Goal: Task Accomplishment & Management: Manage account settings

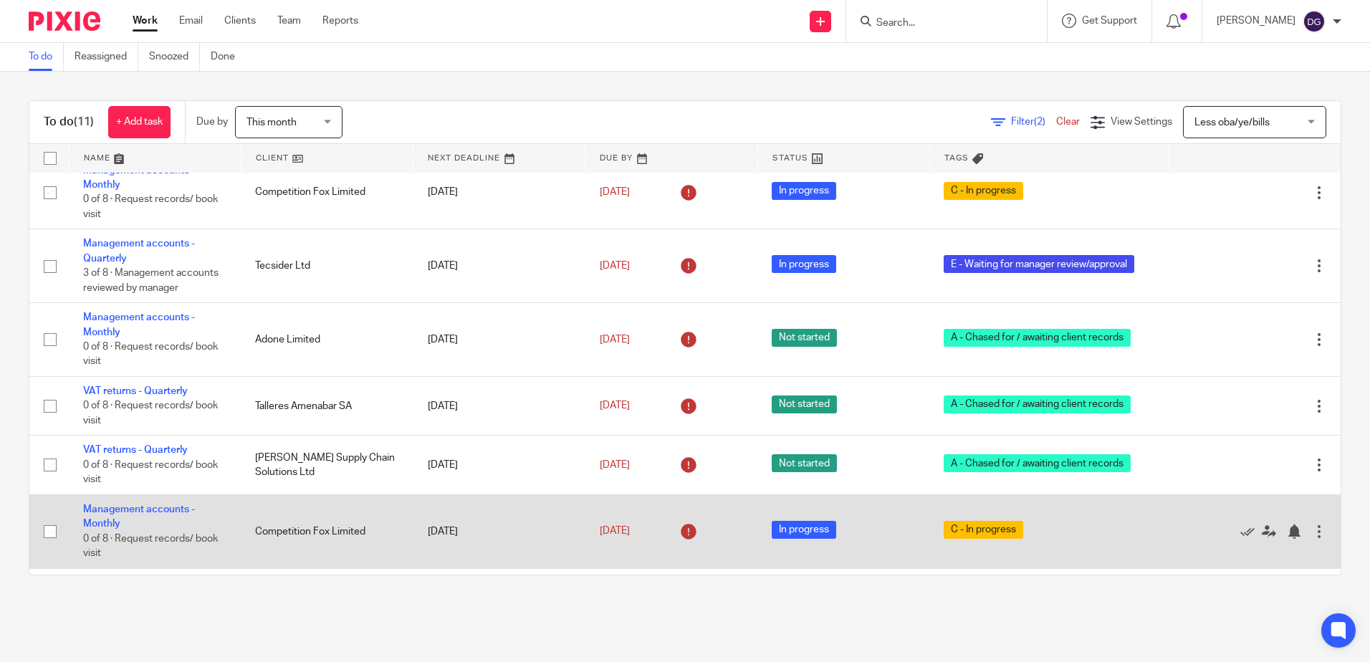
scroll to position [364, 0]
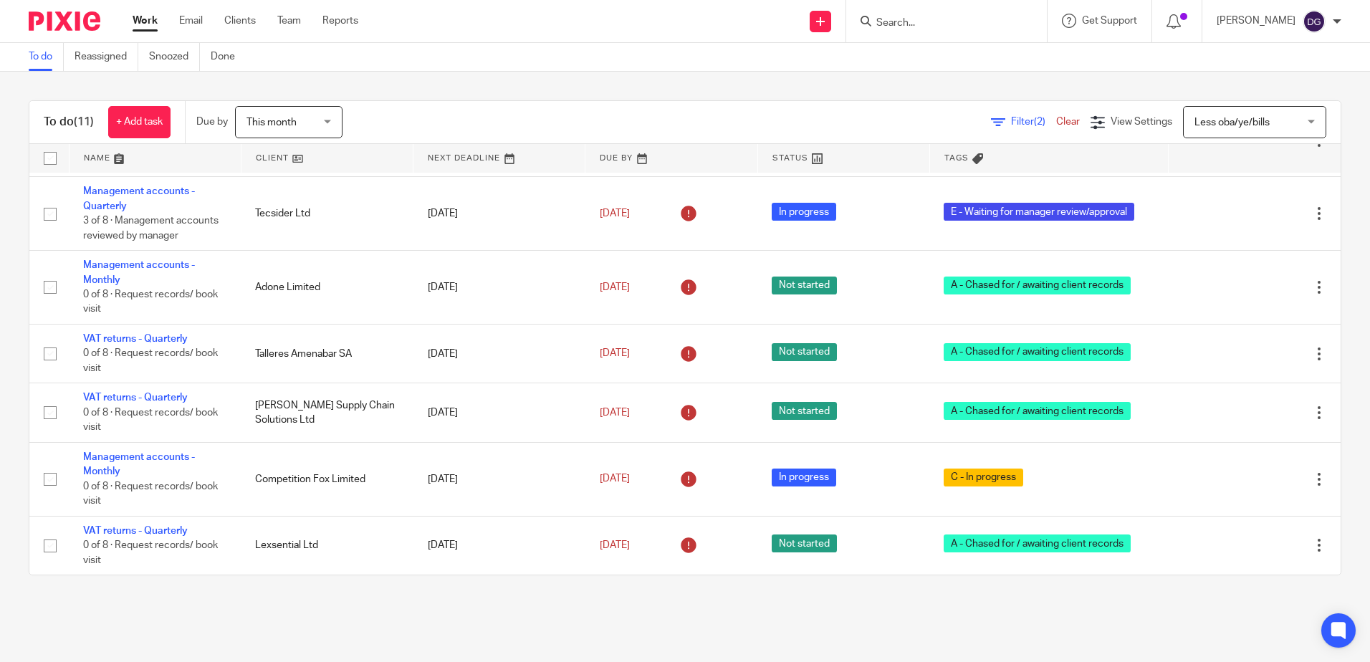
click at [964, 14] on form at bounding box center [951, 21] width 153 height 18
click at [950, 23] on input "Search" at bounding box center [939, 23] width 129 height 13
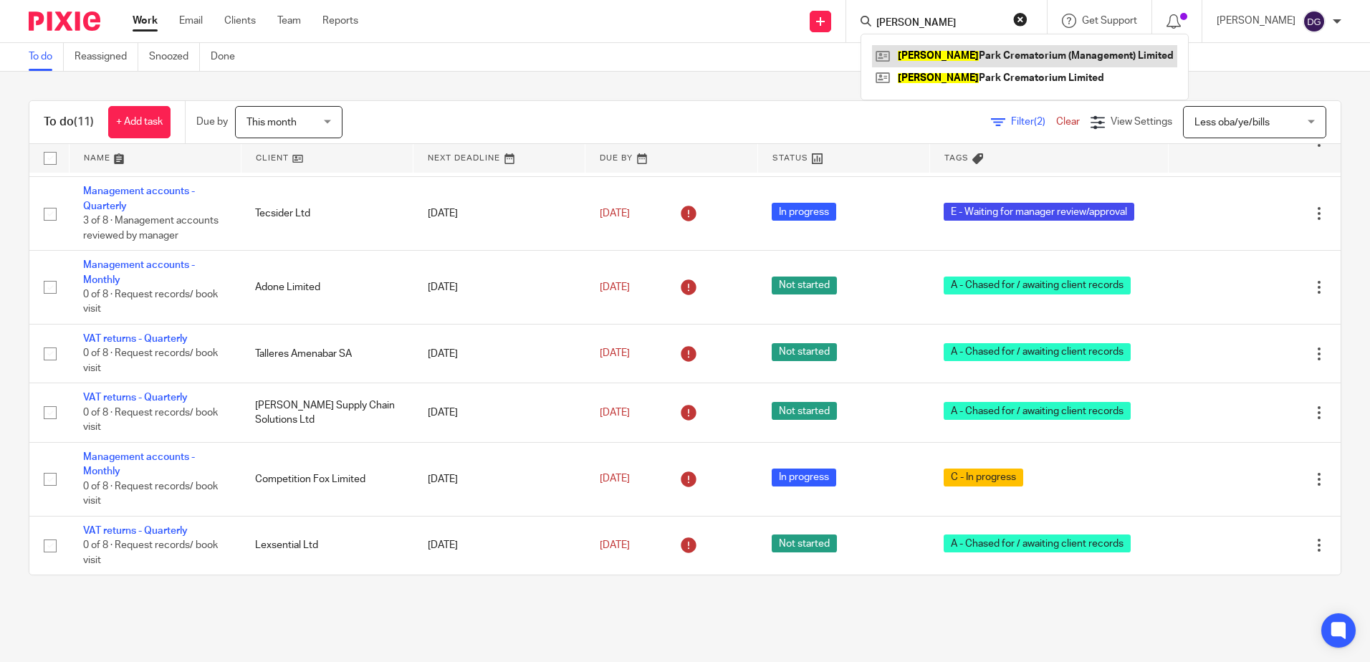
type input "harwood"
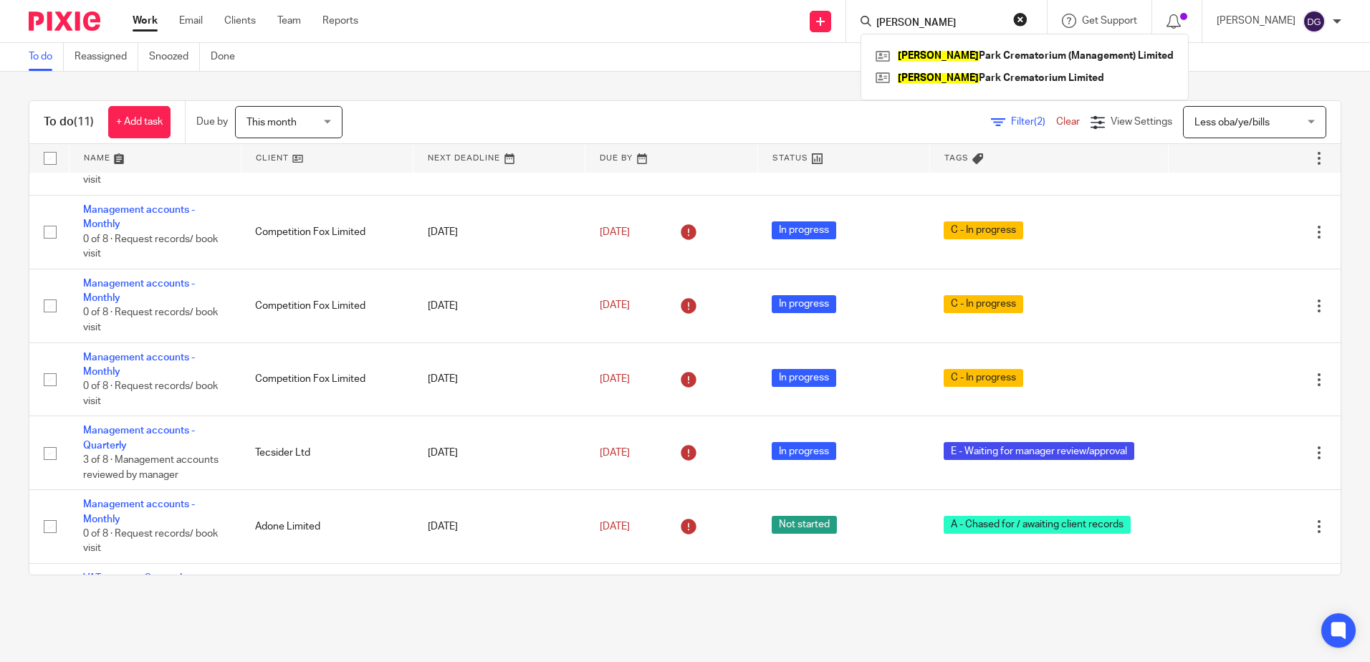
scroll to position [77, 0]
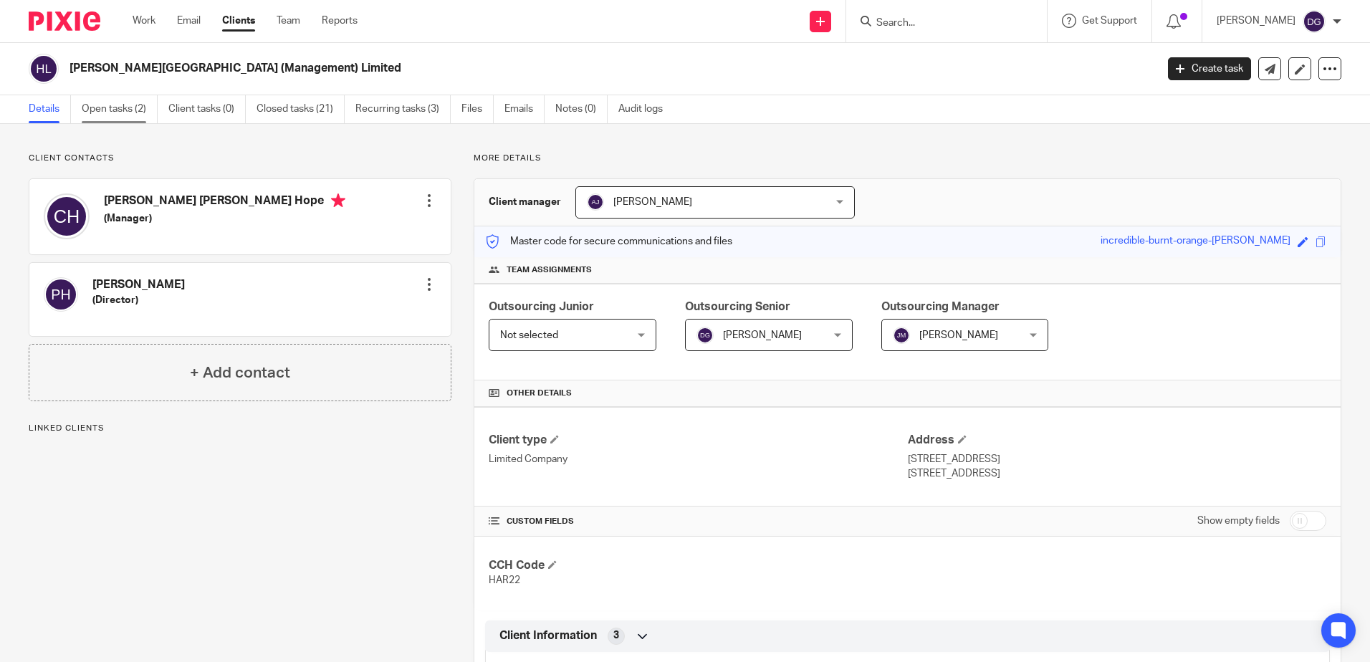
click at [138, 109] on link "Open tasks (2)" at bounding box center [120, 109] width 76 height 28
click at [98, 106] on link "Open tasks (2)" at bounding box center [120, 109] width 76 height 28
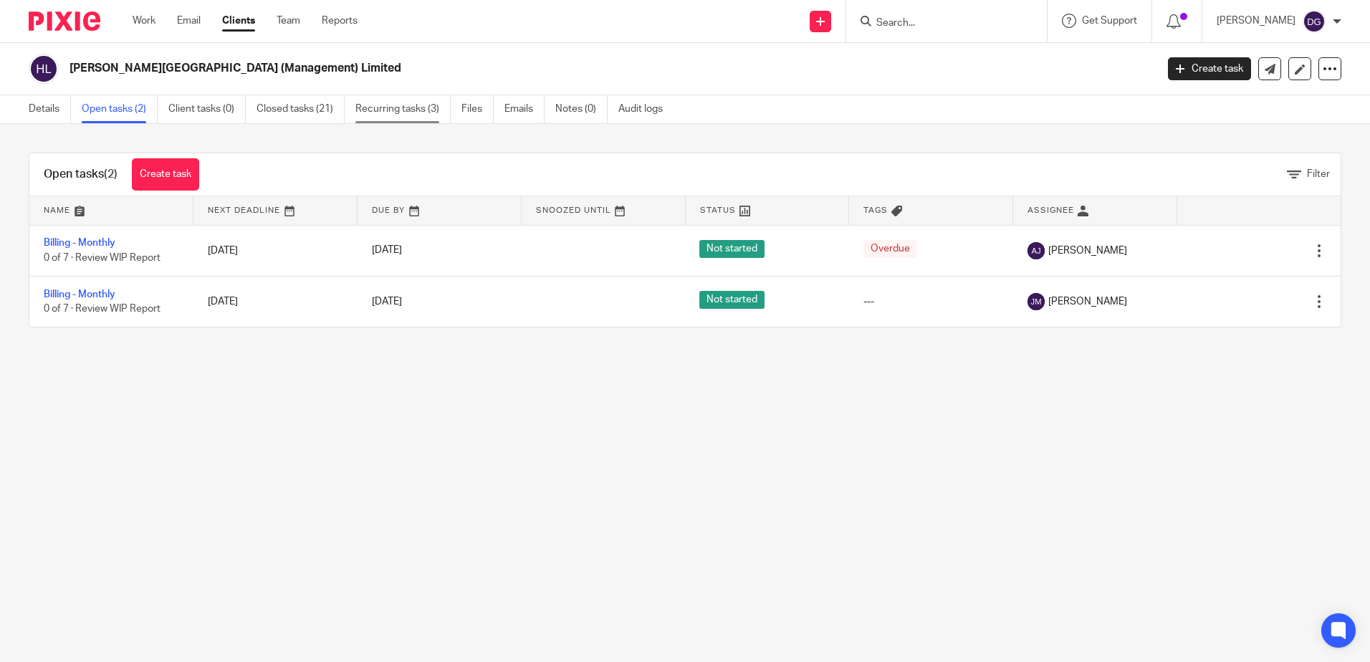
click at [420, 114] on link "Recurring tasks (3)" at bounding box center [403, 109] width 95 height 28
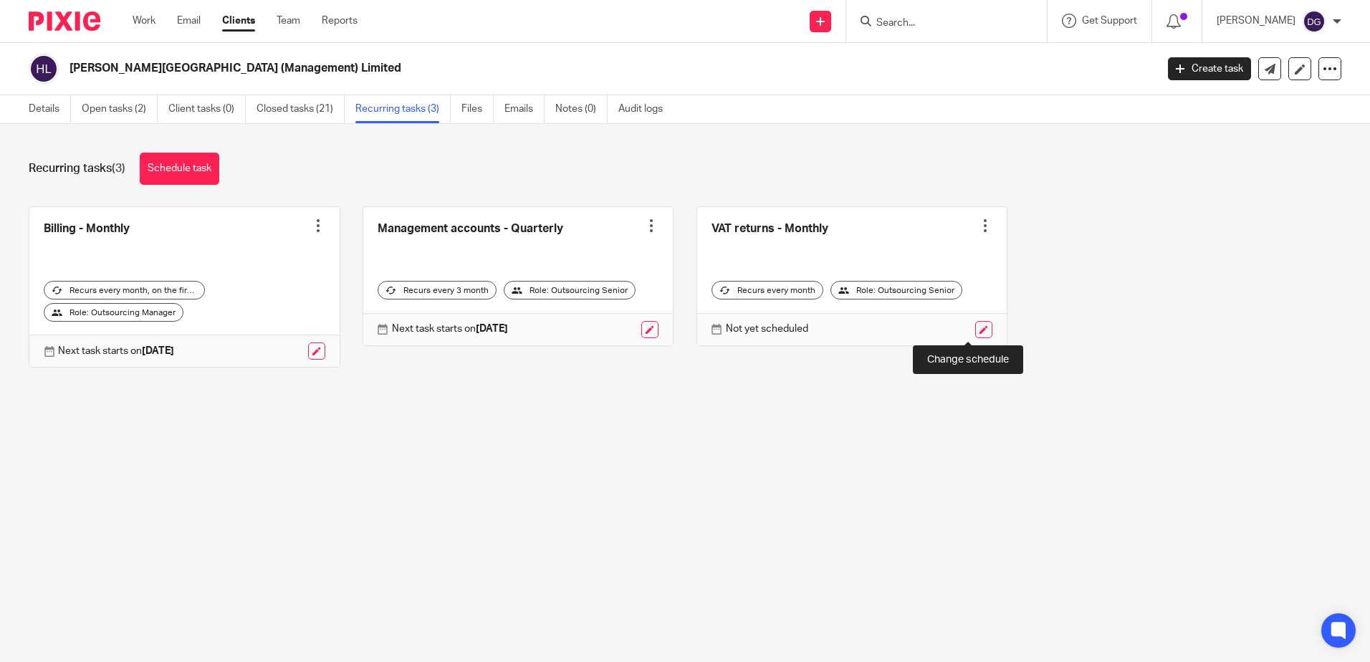
click at [976, 328] on link at bounding box center [984, 329] width 17 height 17
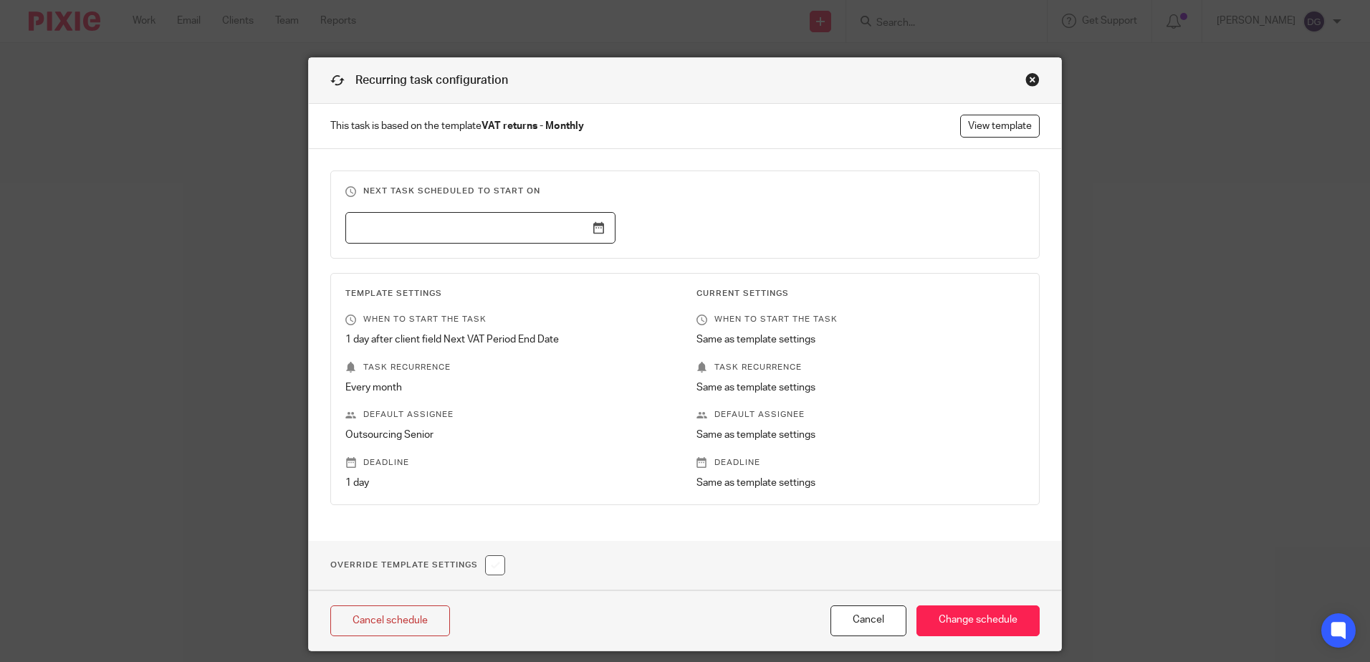
click at [598, 224] on input "text" at bounding box center [480, 228] width 270 height 32
click at [589, 225] on input "2025-08-21" at bounding box center [480, 228] width 270 height 32
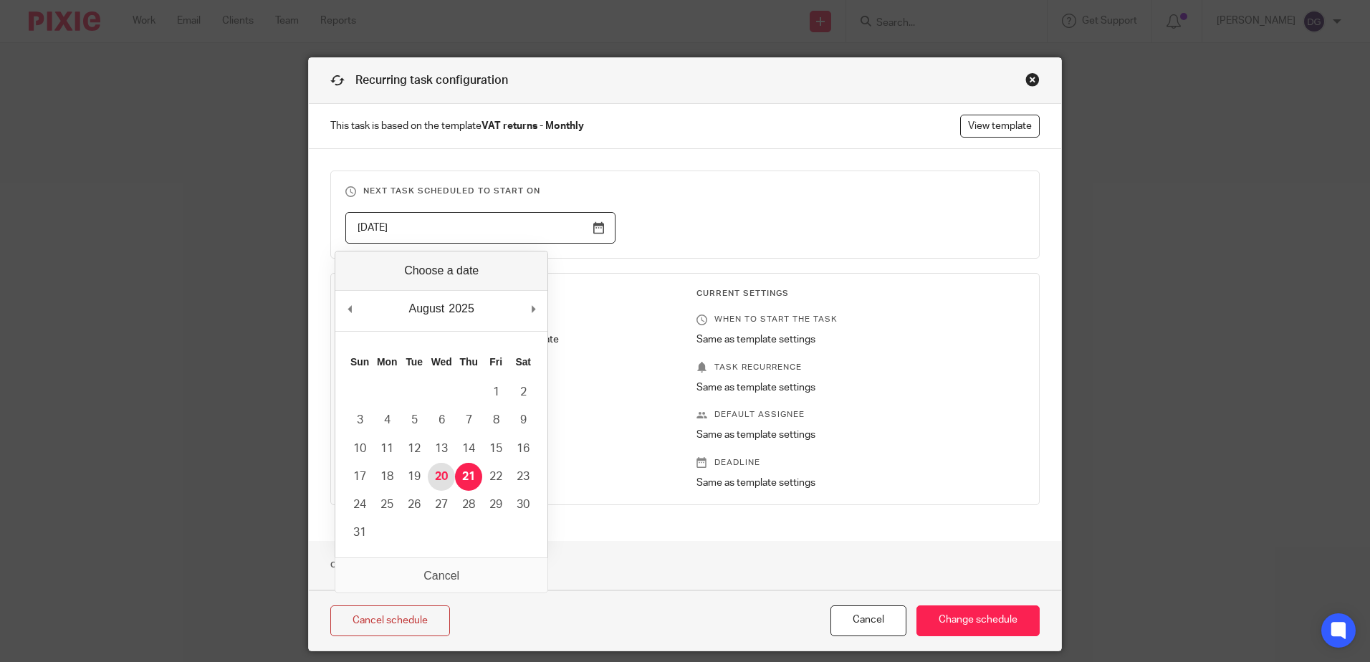
type input "[DATE]"
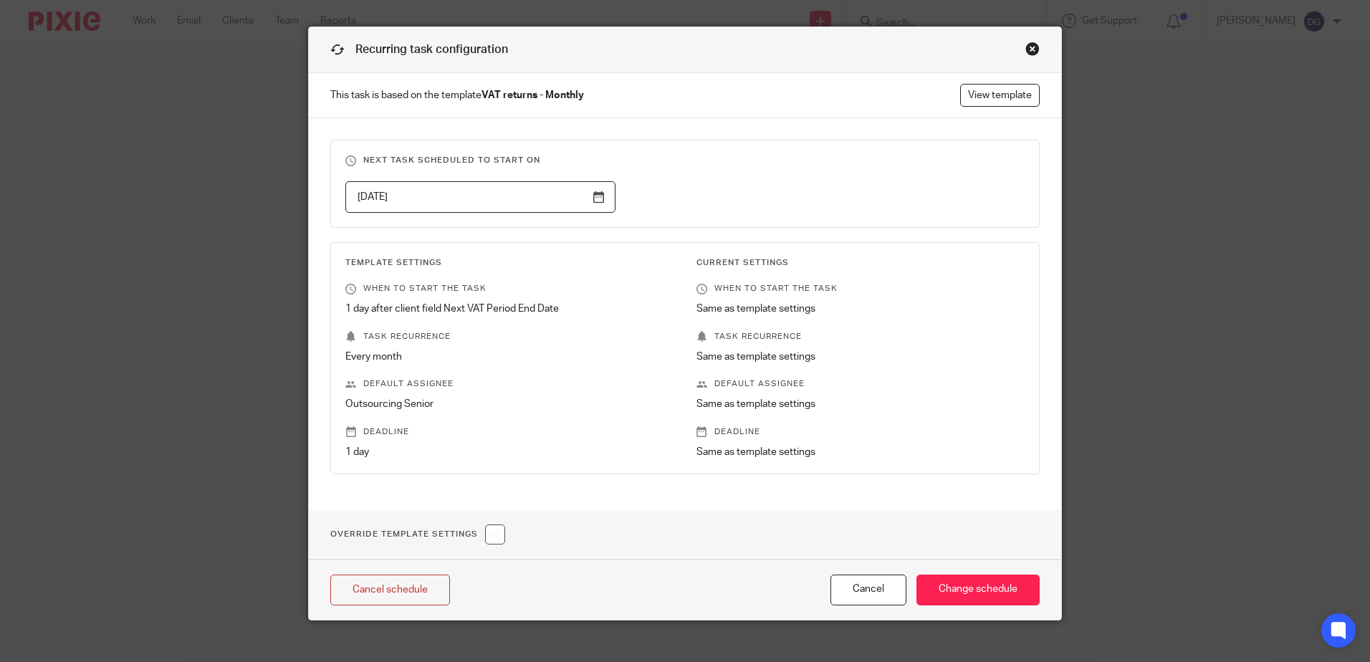
scroll to position [47, 0]
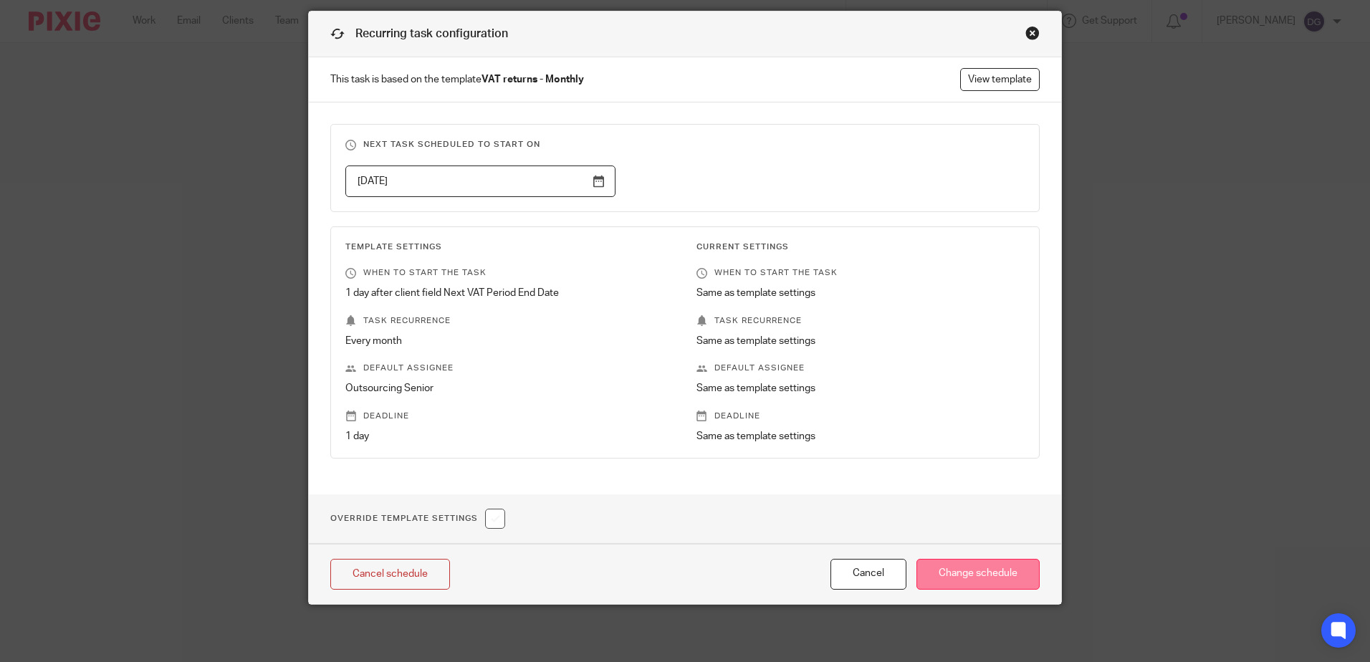
click at [984, 575] on input "Change schedule" at bounding box center [978, 574] width 123 height 31
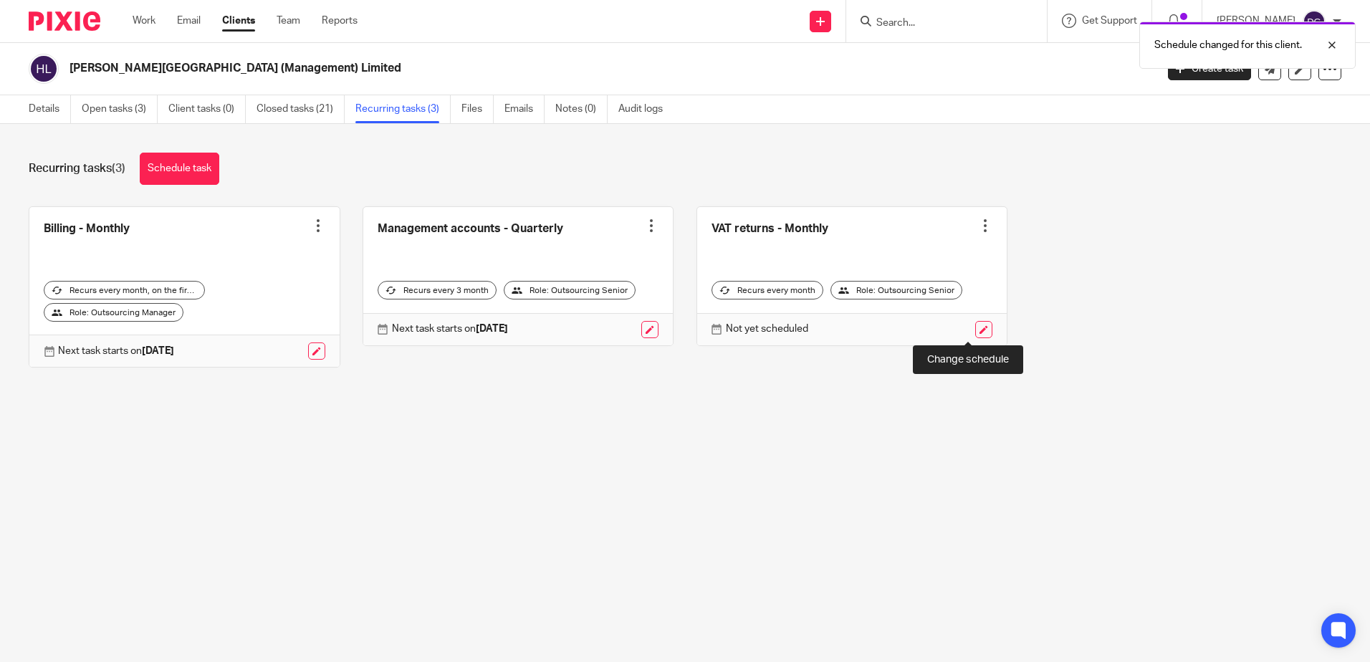
click at [976, 332] on link at bounding box center [984, 329] width 17 height 17
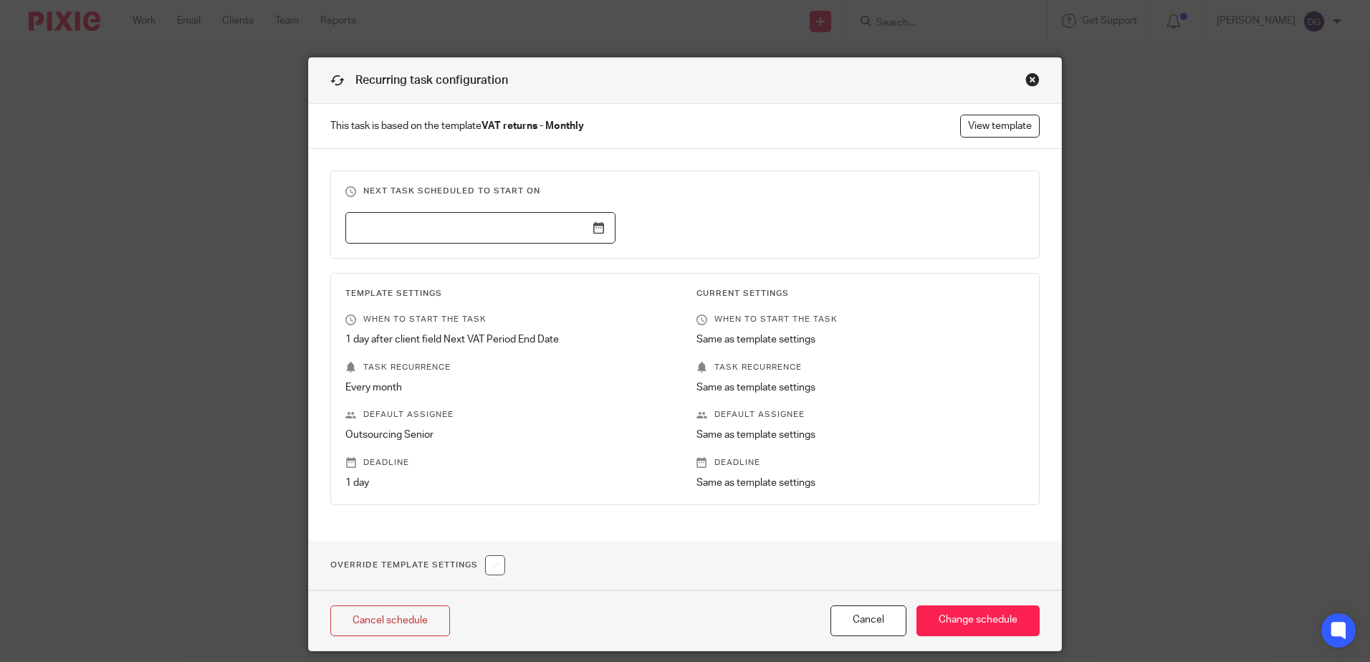
click at [502, 572] on div "Override Template Settings" at bounding box center [685, 565] width 753 height 49
click at [498, 570] on input "checkbox" at bounding box center [495, 565] width 20 height 20
checkbox input "true"
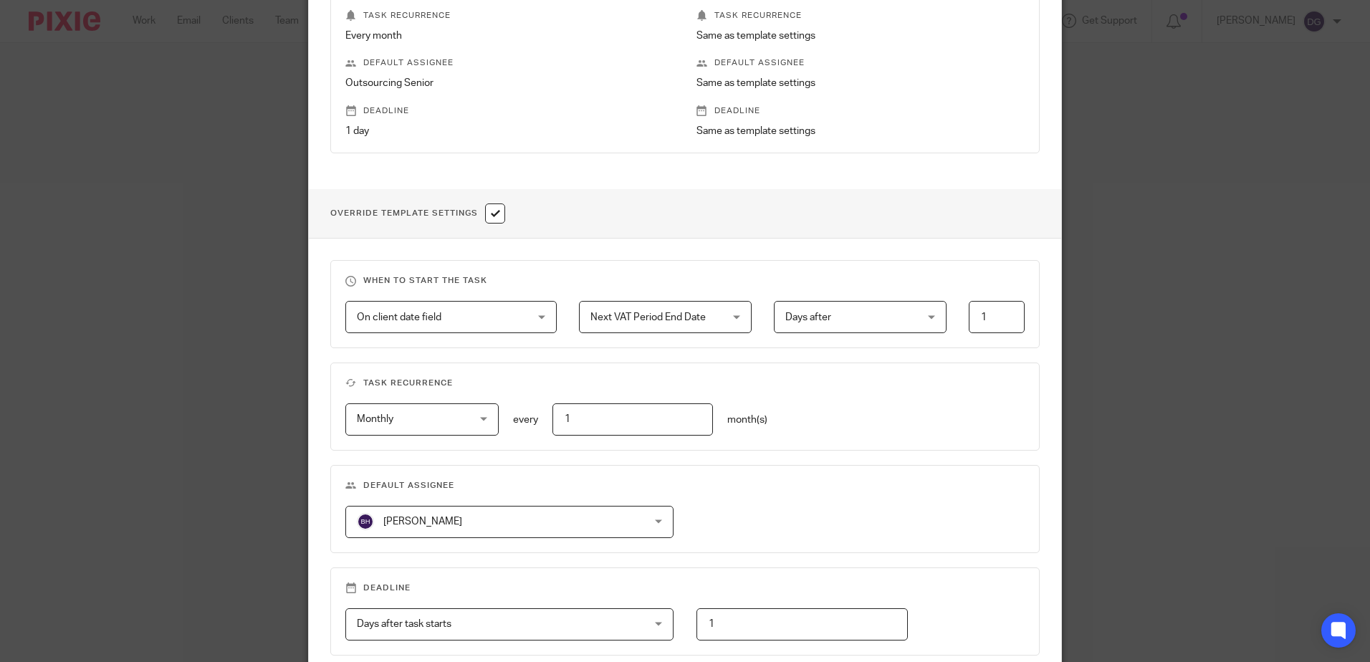
scroll to position [358, 0]
click at [619, 517] on div "[PERSON_NAME] [PERSON_NAME]" at bounding box center [509, 516] width 328 height 32
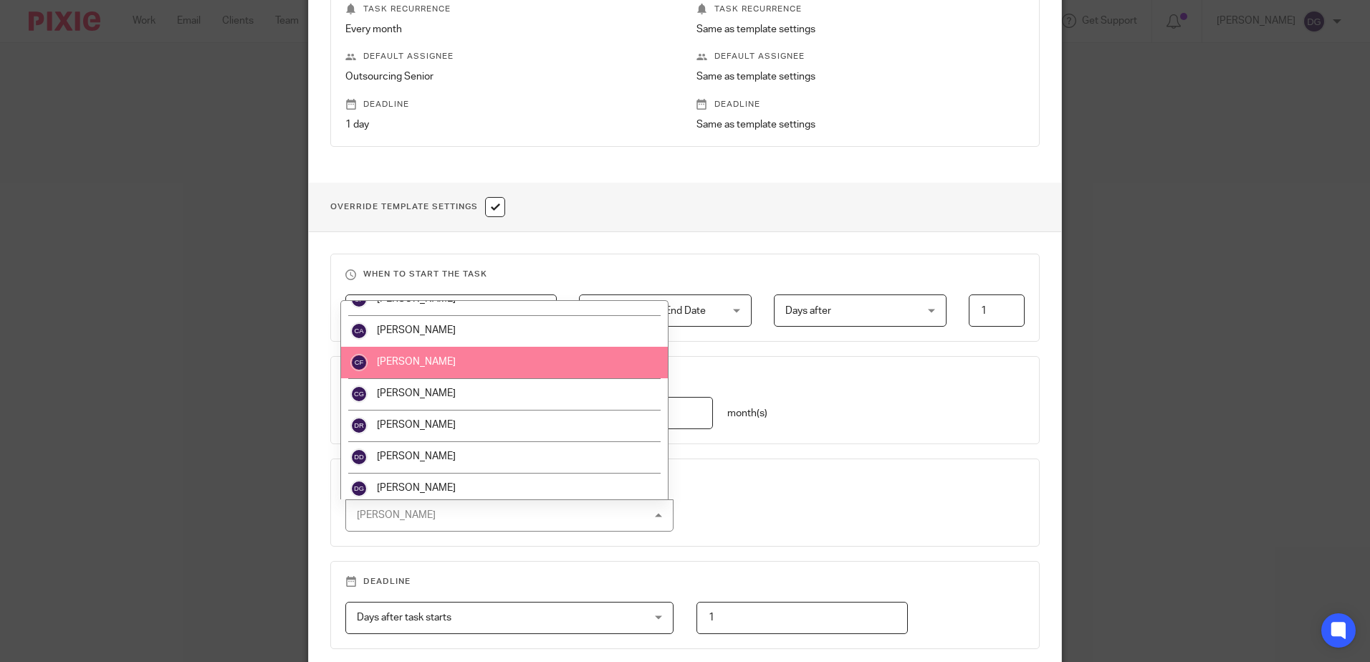
scroll to position [430, 0]
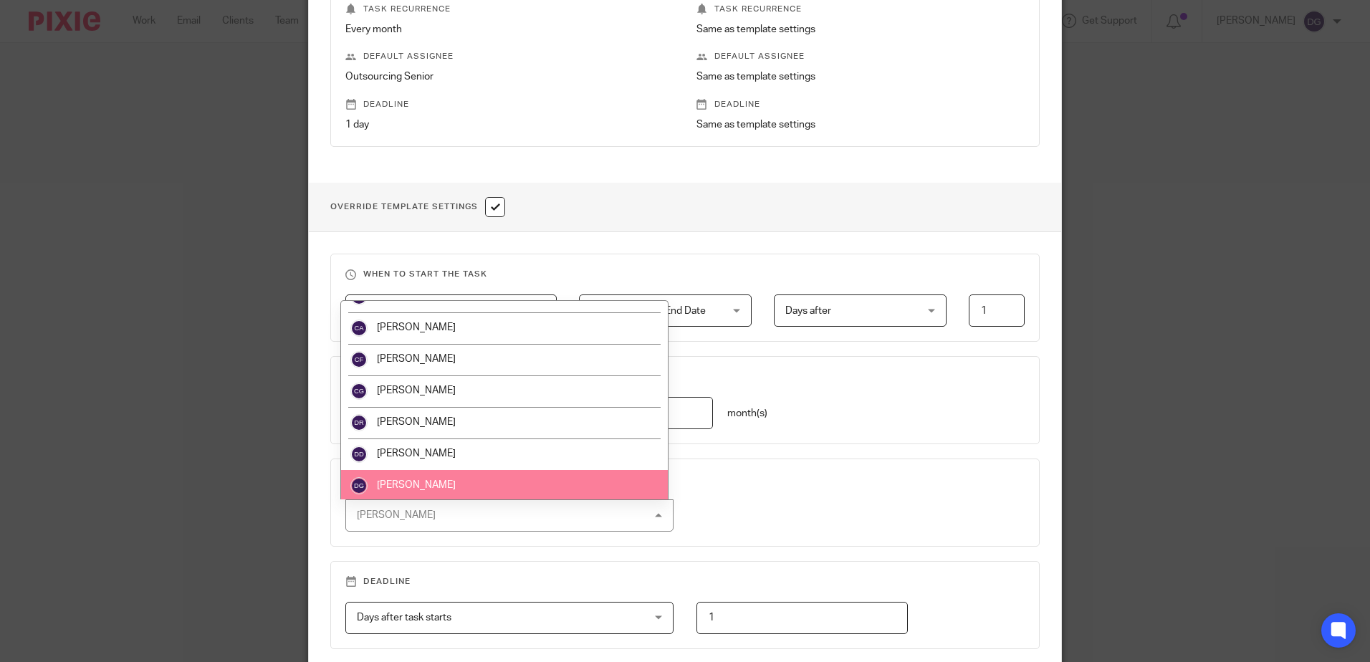
click at [454, 486] on li "[PERSON_NAME]" at bounding box center [504, 486] width 327 height 32
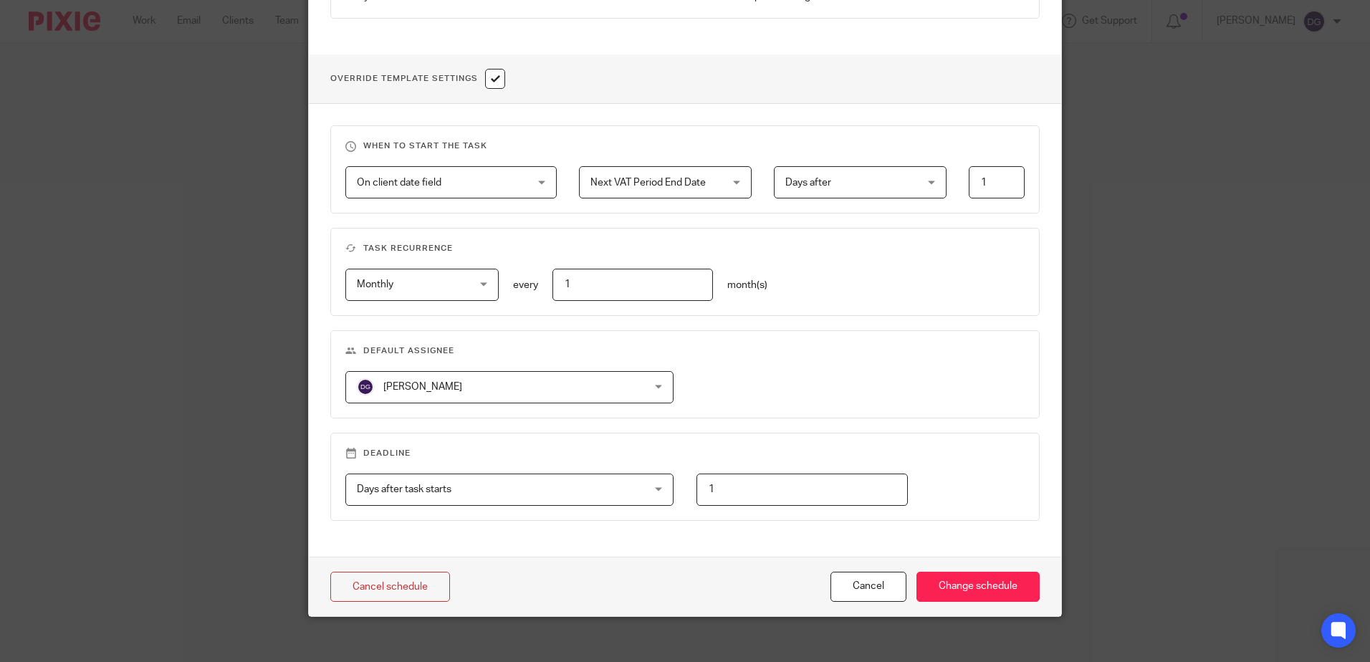
scroll to position [499, 0]
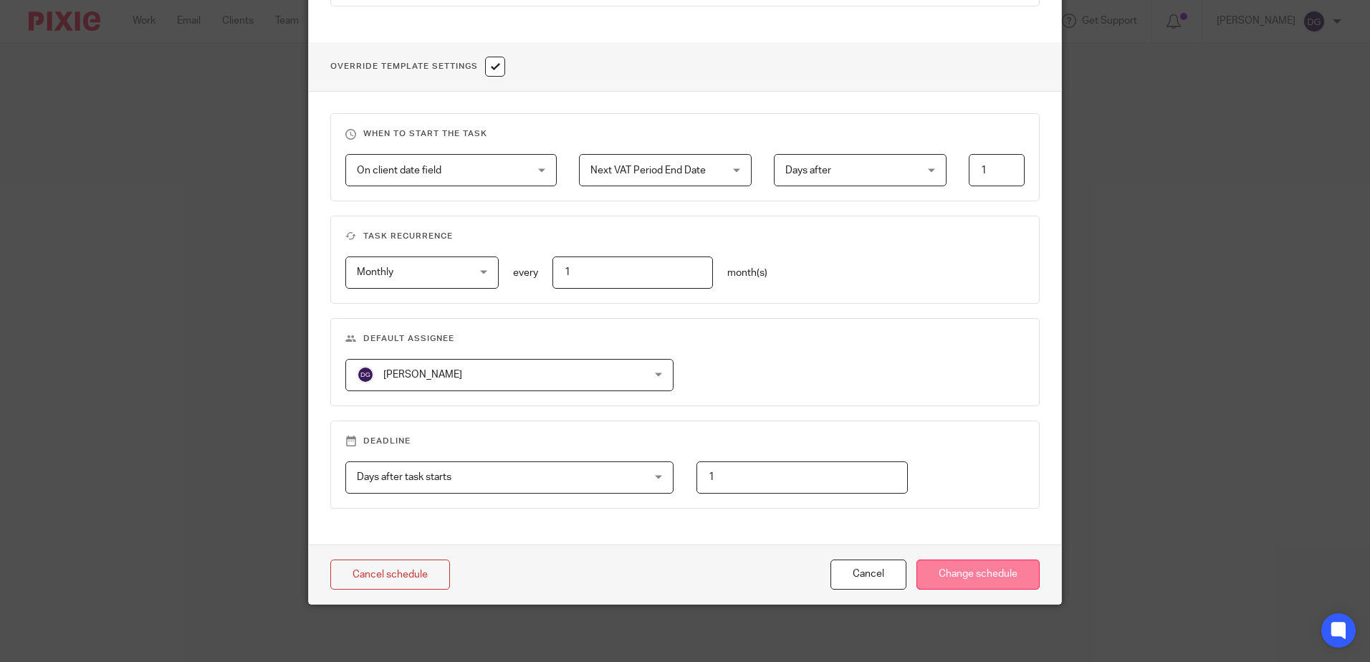
click at [975, 571] on input "Change schedule" at bounding box center [978, 575] width 123 height 31
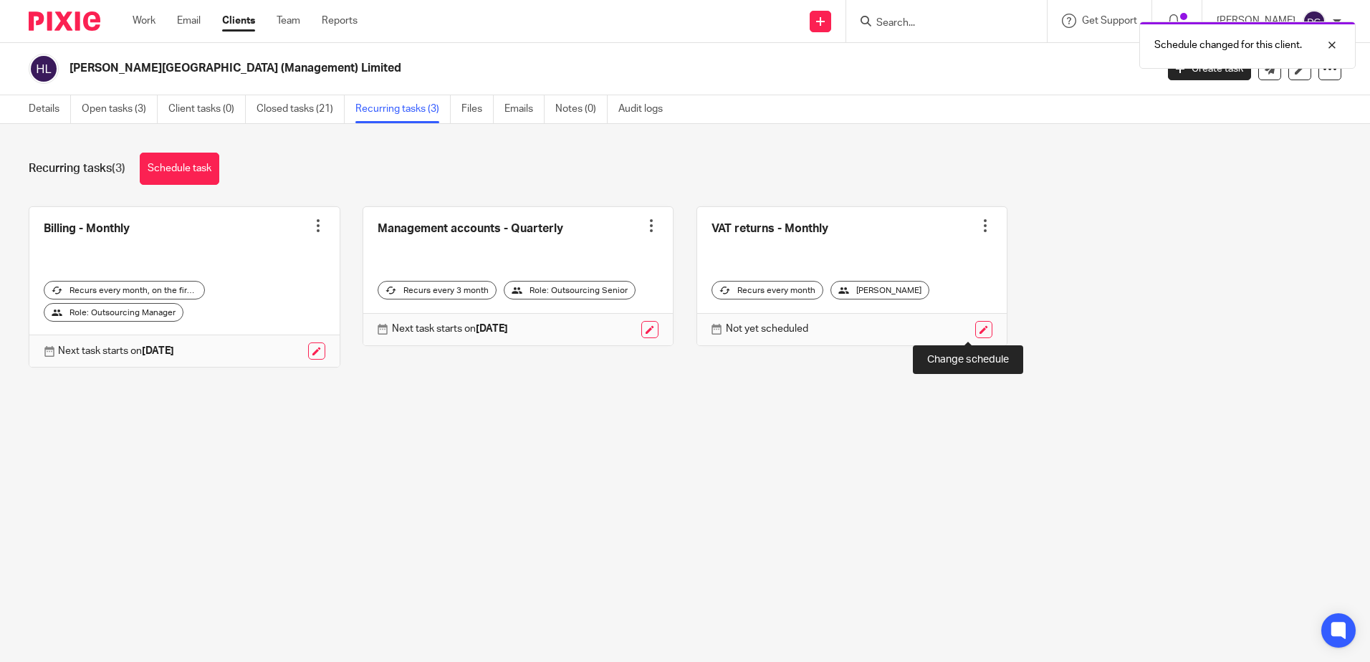
click at [976, 328] on link at bounding box center [984, 329] width 17 height 17
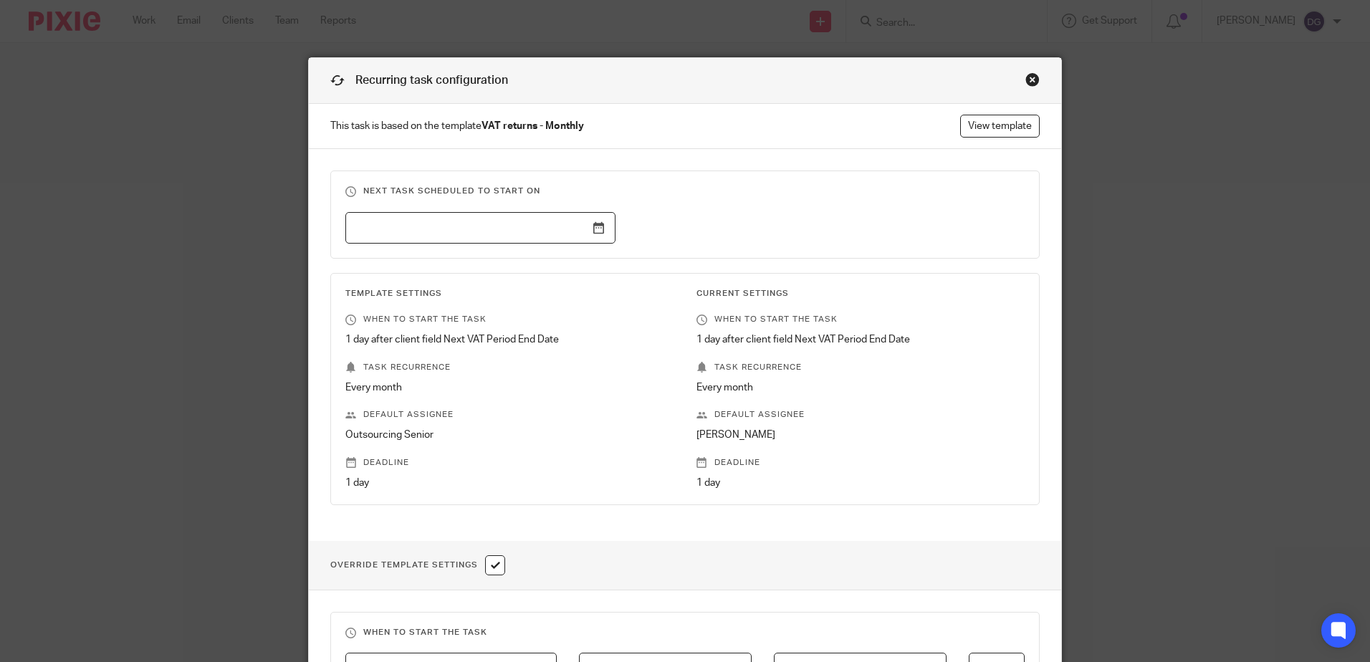
click at [596, 232] on input "text" at bounding box center [480, 228] width 270 height 32
click at [595, 227] on input "2025-08-20" at bounding box center [480, 228] width 270 height 32
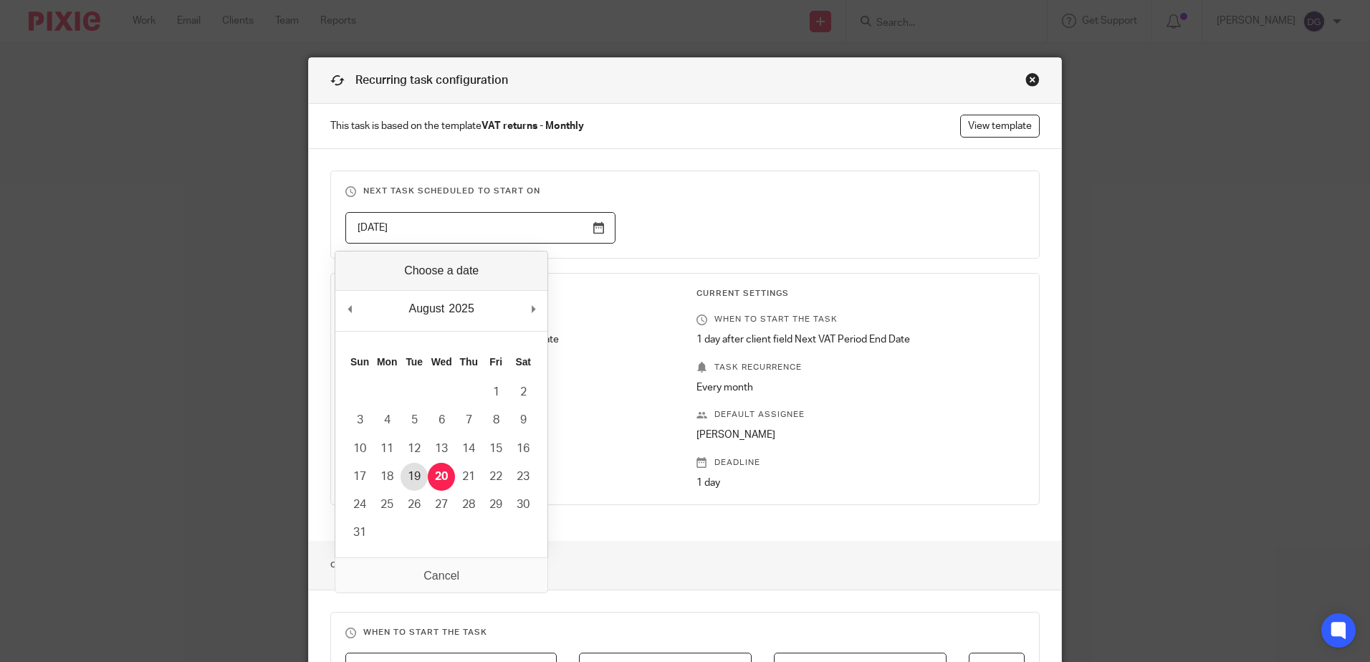
type input "2025-08-19"
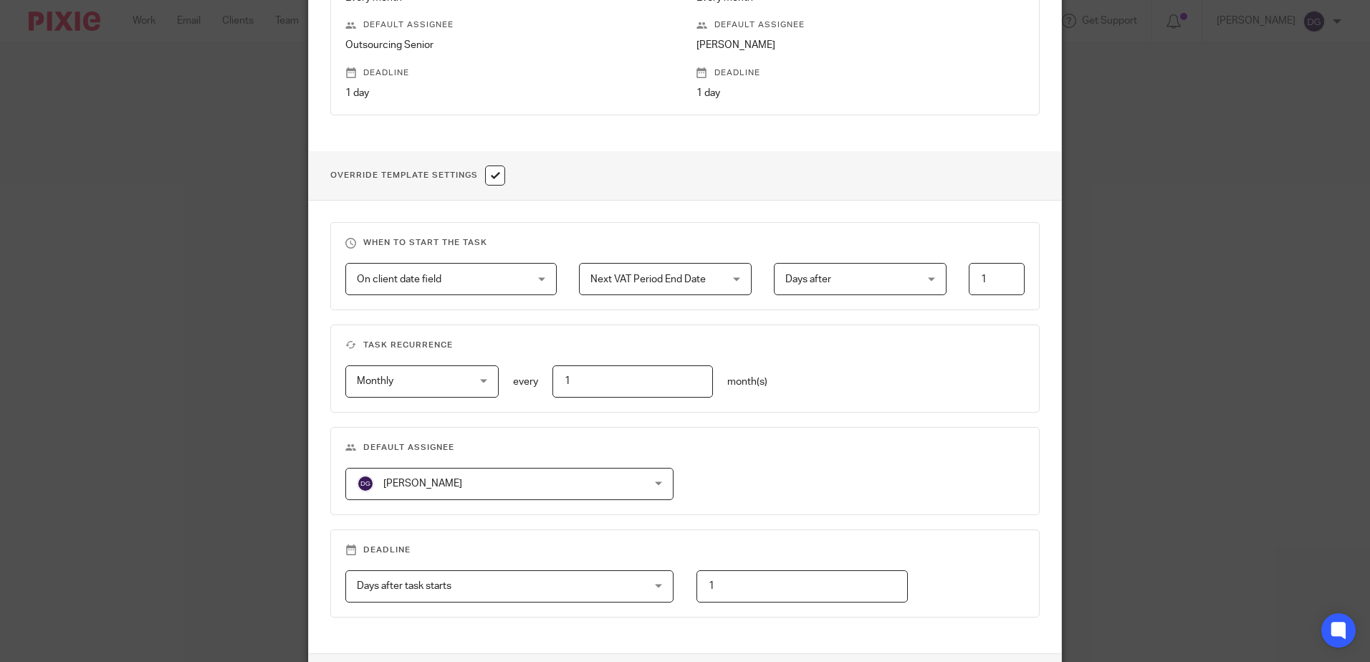
scroll to position [499, 0]
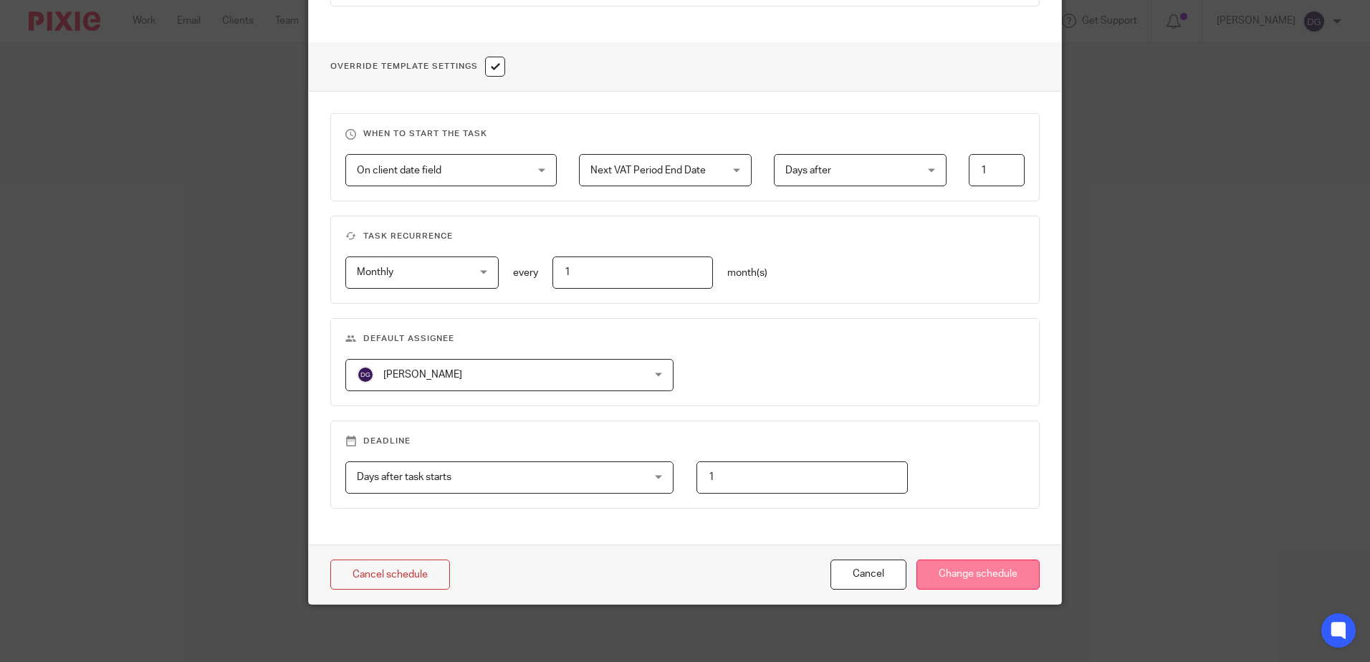
click at [964, 569] on input "Change schedule" at bounding box center [978, 575] width 123 height 31
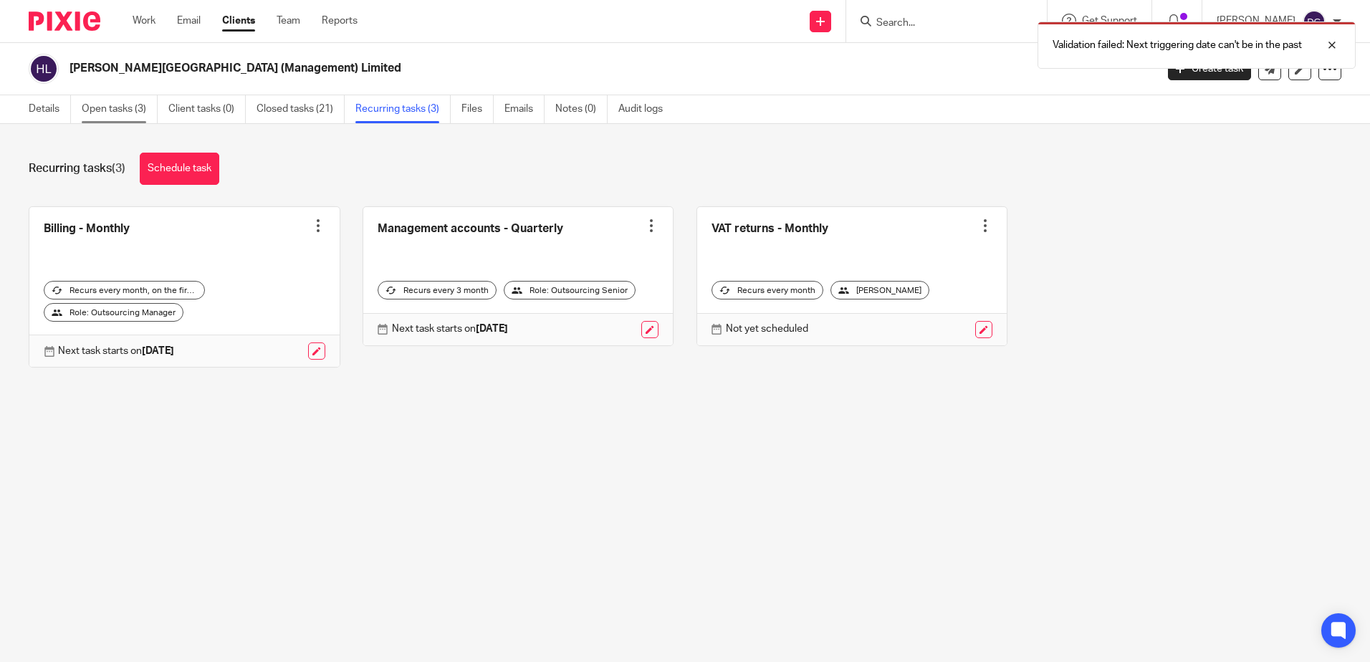
click at [139, 109] on link "Open tasks (3)" at bounding box center [120, 109] width 76 height 28
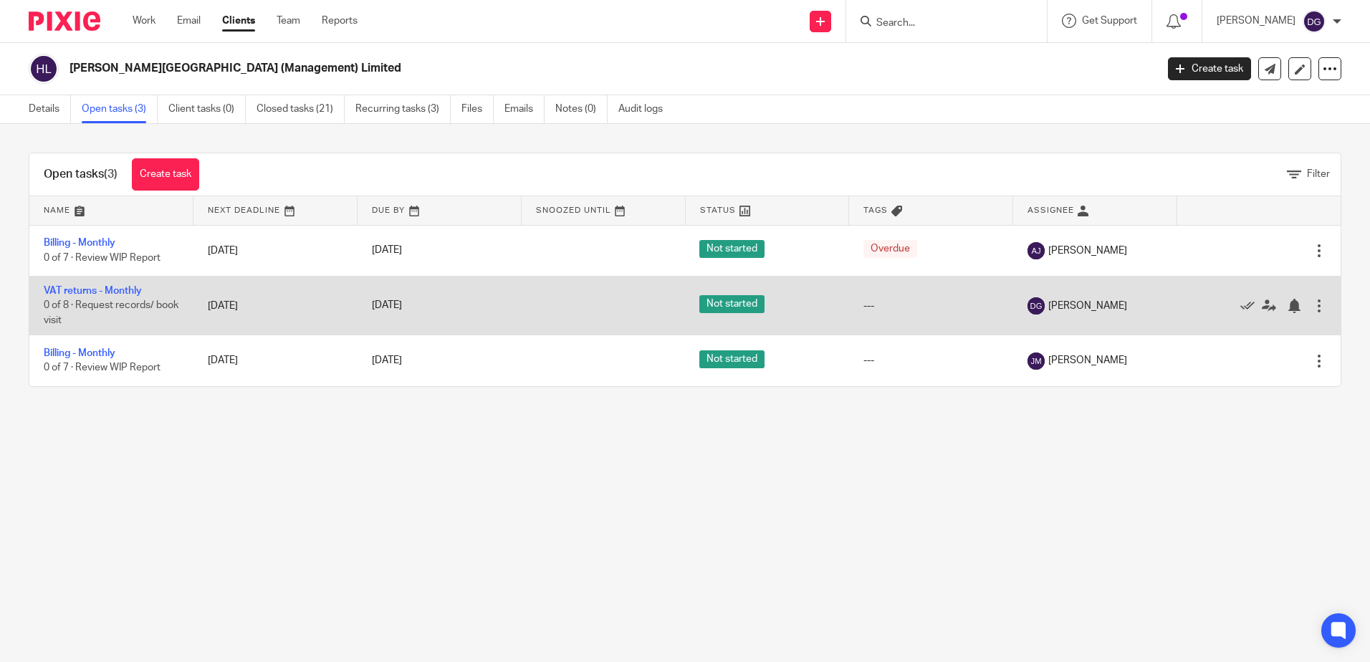
click at [128, 299] on td "VAT returns - Monthly 0 of 8 · Request records/ book visit" at bounding box center [111, 305] width 164 height 59
click at [128, 292] on link "VAT returns - Monthly" at bounding box center [93, 291] width 98 height 10
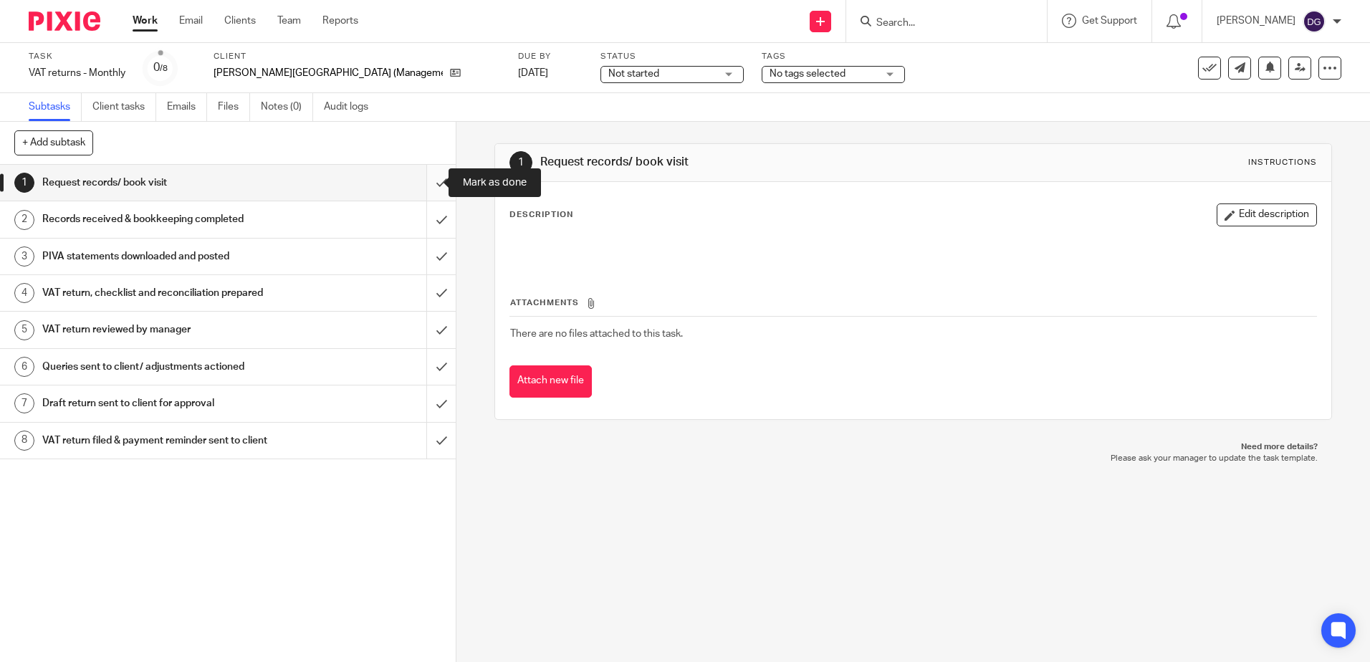
click at [431, 183] on input "submit" at bounding box center [228, 183] width 456 height 36
click at [426, 204] on input "submit" at bounding box center [228, 219] width 456 height 36
click at [414, 249] on input "submit" at bounding box center [228, 257] width 456 height 36
click at [433, 290] on input "submit" at bounding box center [228, 293] width 456 height 36
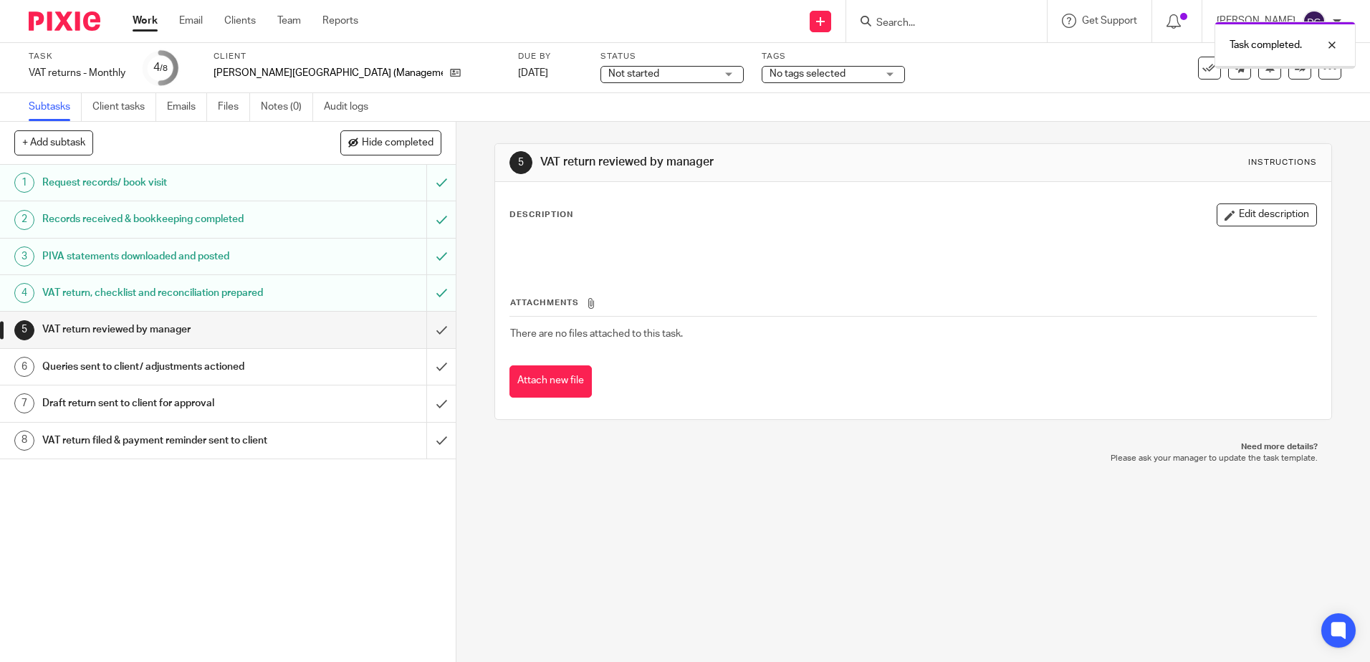
click at [1264, 214] on button "Edit description" at bounding box center [1267, 215] width 100 height 23
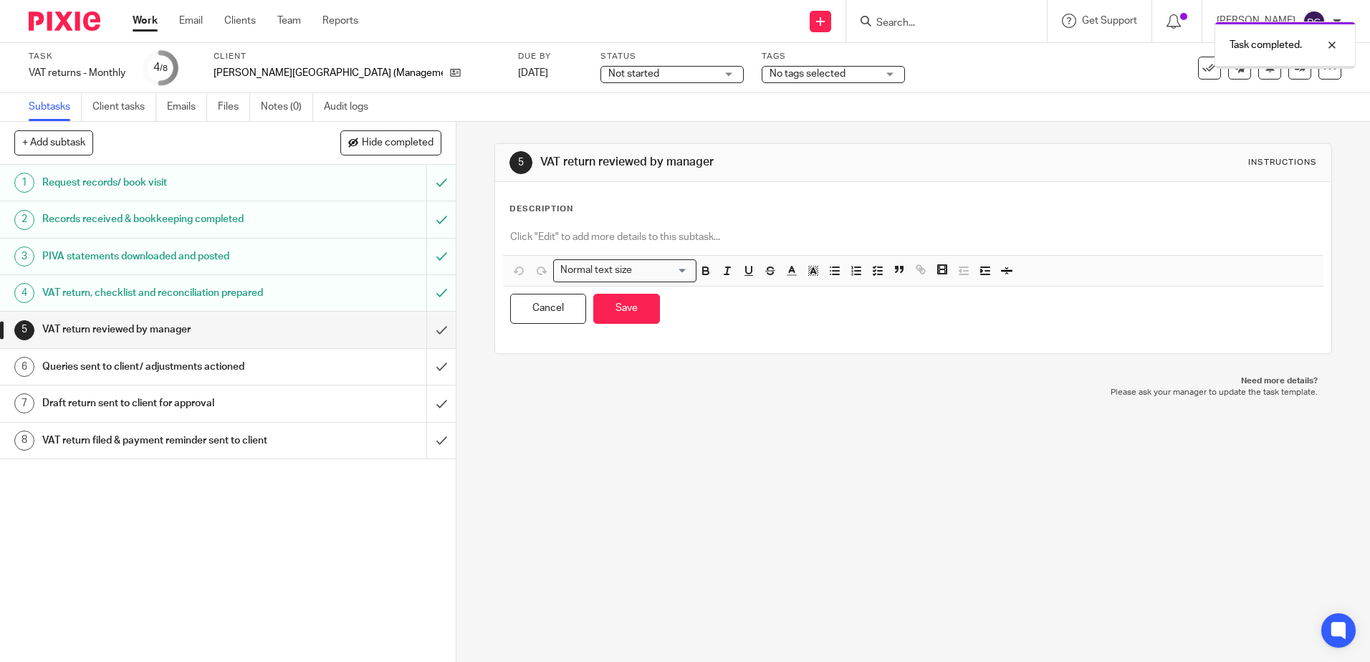
click at [643, 232] on p at bounding box center [913, 237] width 806 height 14
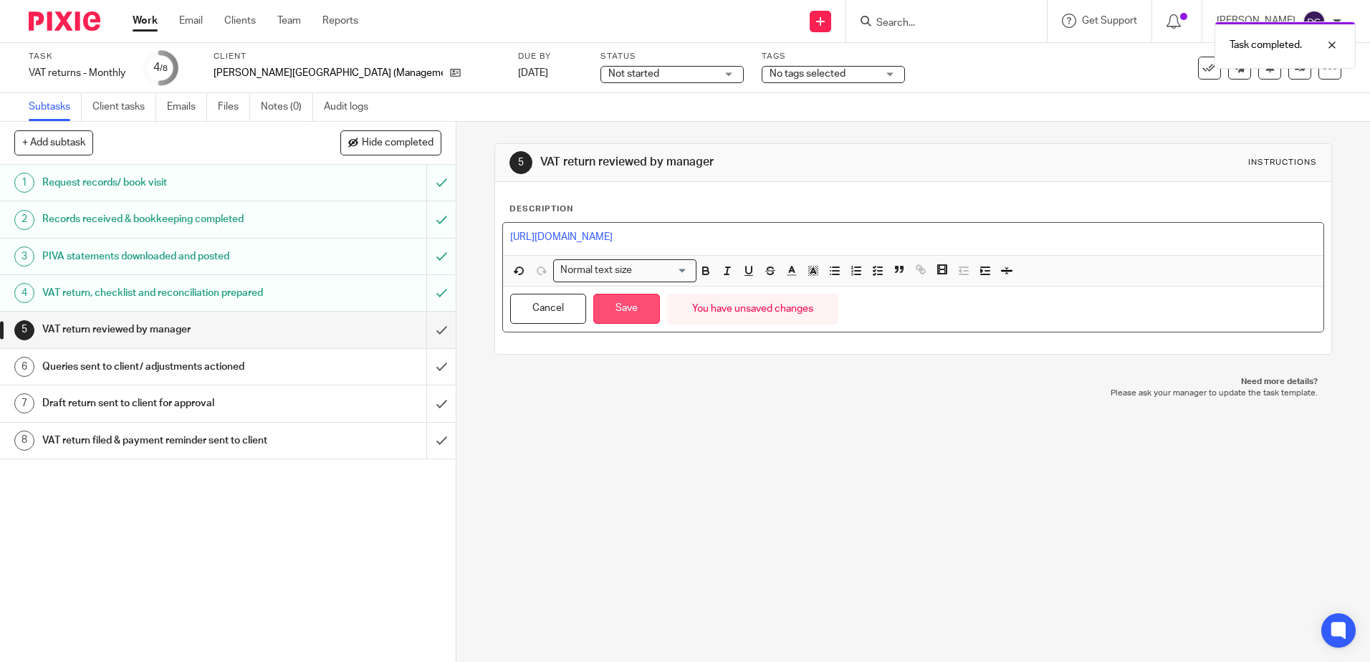
click at [629, 302] on button "Save" at bounding box center [626, 309] width 67 height 31
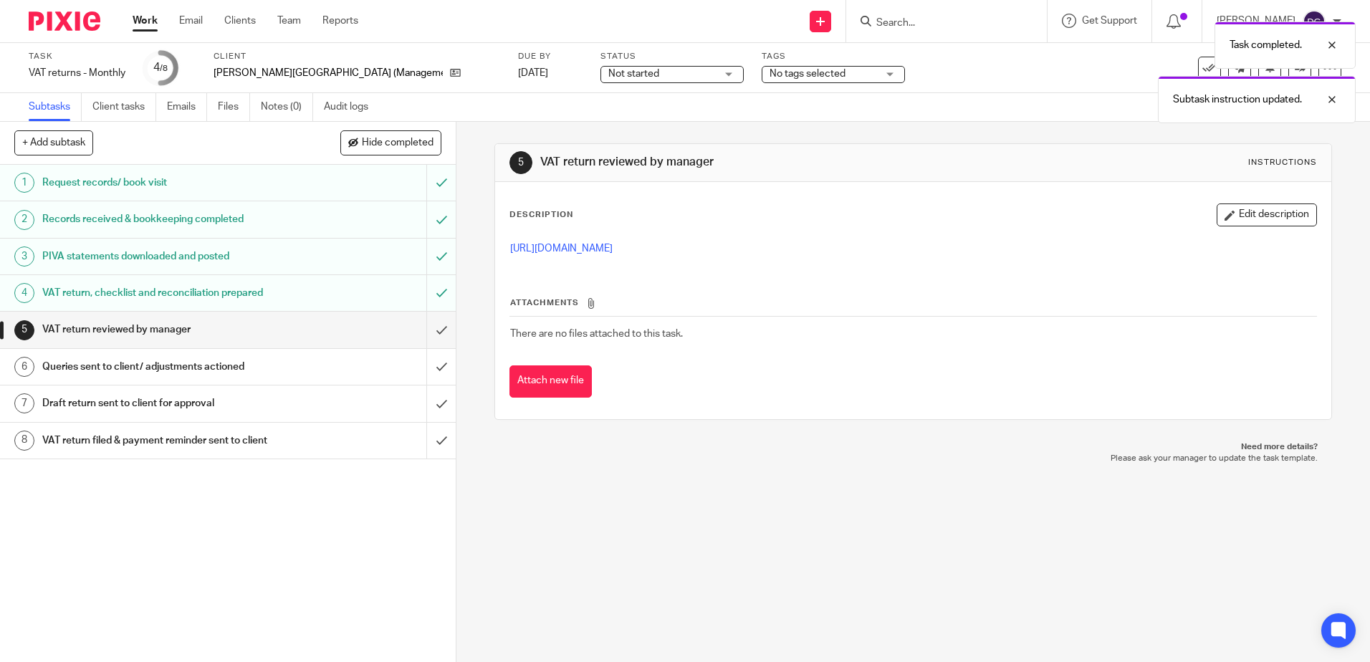
click at [663, 82] on div "Not started Not started" at bounding box center [672, 74] width 143 height 17
click at [645, 119] on li "In progress" at bounding box center [632, 126] width 142 height 29
click at [758, 70] on div "Task completed. Subtask instruction updated." at bounding box center [1020, 68] width 671 height 109
click at [793, 70] on div "Task completed. Subtask instruction updated." at bounding box center [1020, 68] width 671 height 109
click at [853, 77] on div "Task completed. Subtask instruction updated." at bounding box center [1020, 68] width 671 height 109
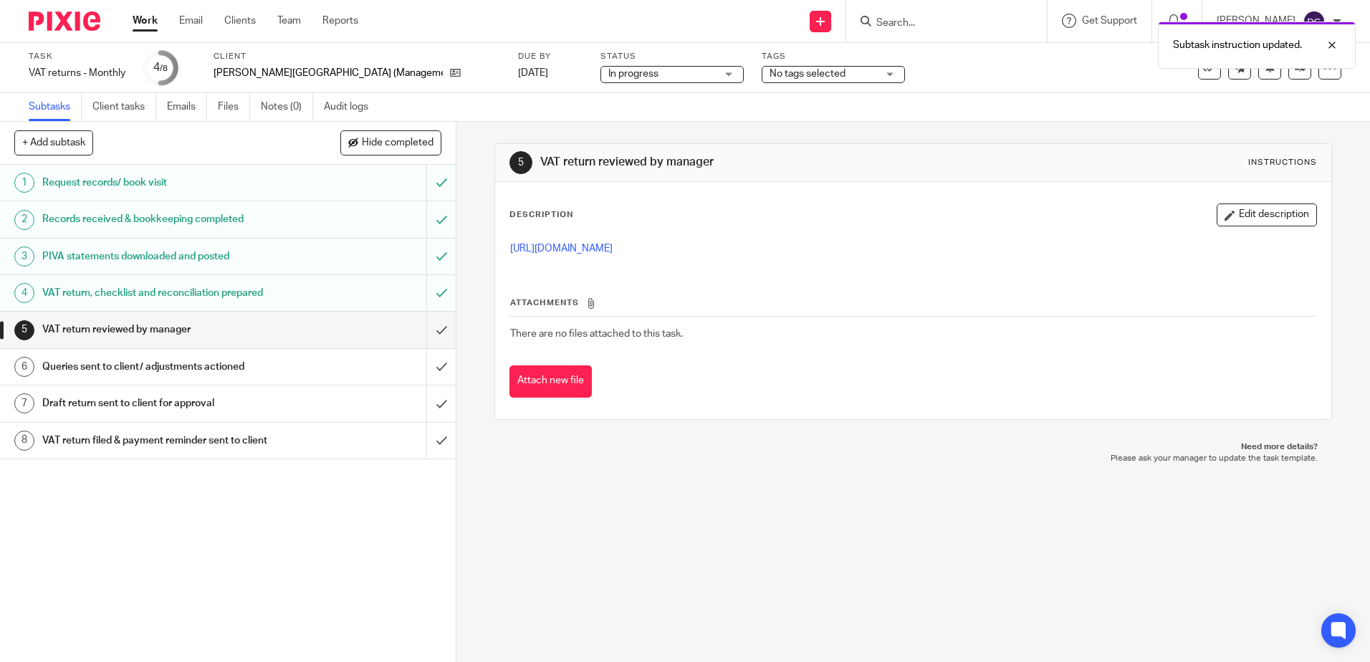
click at [837, 72] on div "No tags selected" at bounding box center [833, 74] width 143 height 17
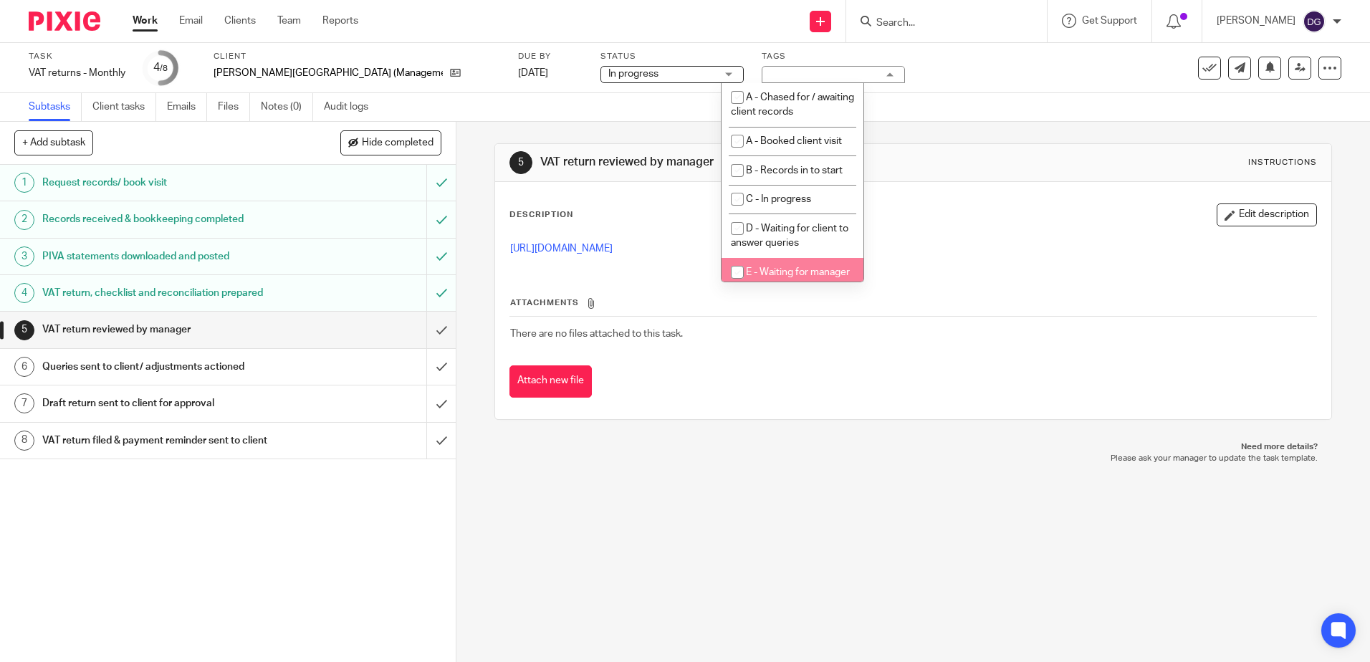
click at [803, 263] on li "E - Waiting for manager review/approval" at bounding box center [793, 280] width 142 height 44
checkbox input "true"
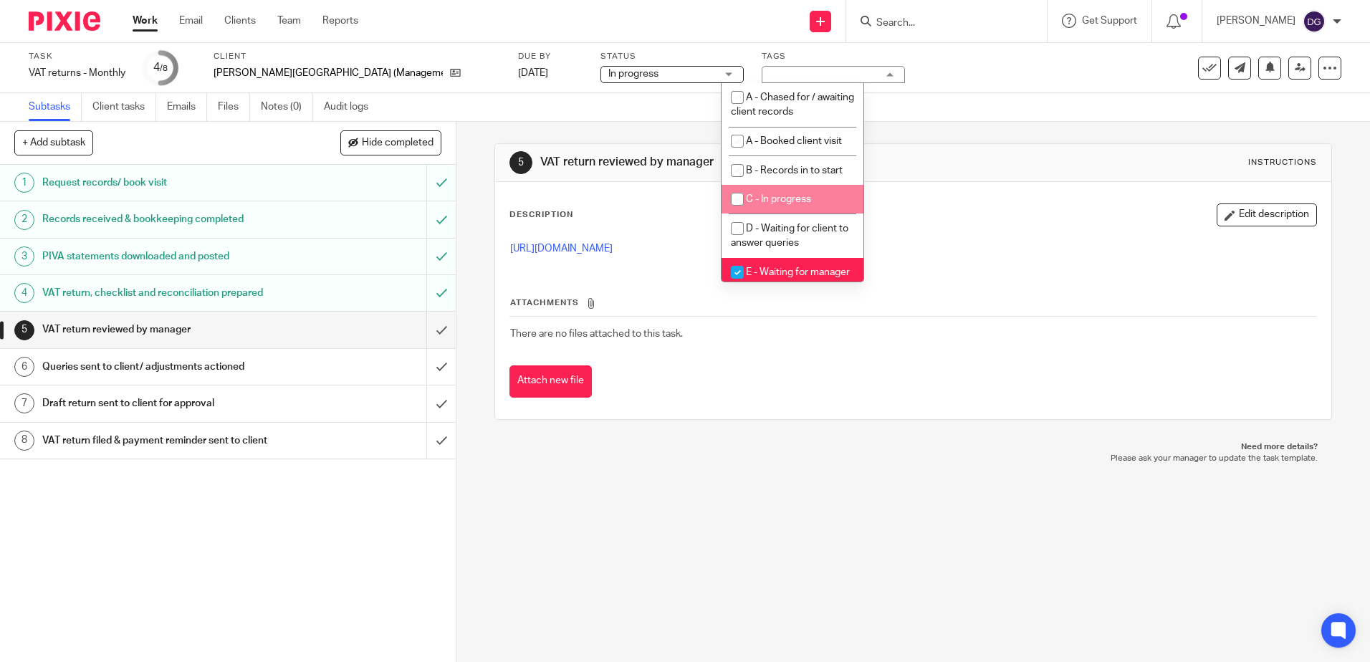
click at [963, 146] on div "5 VAT return reviewed by manager Instructions" at bounding box center [913, 163] width 836 height 38
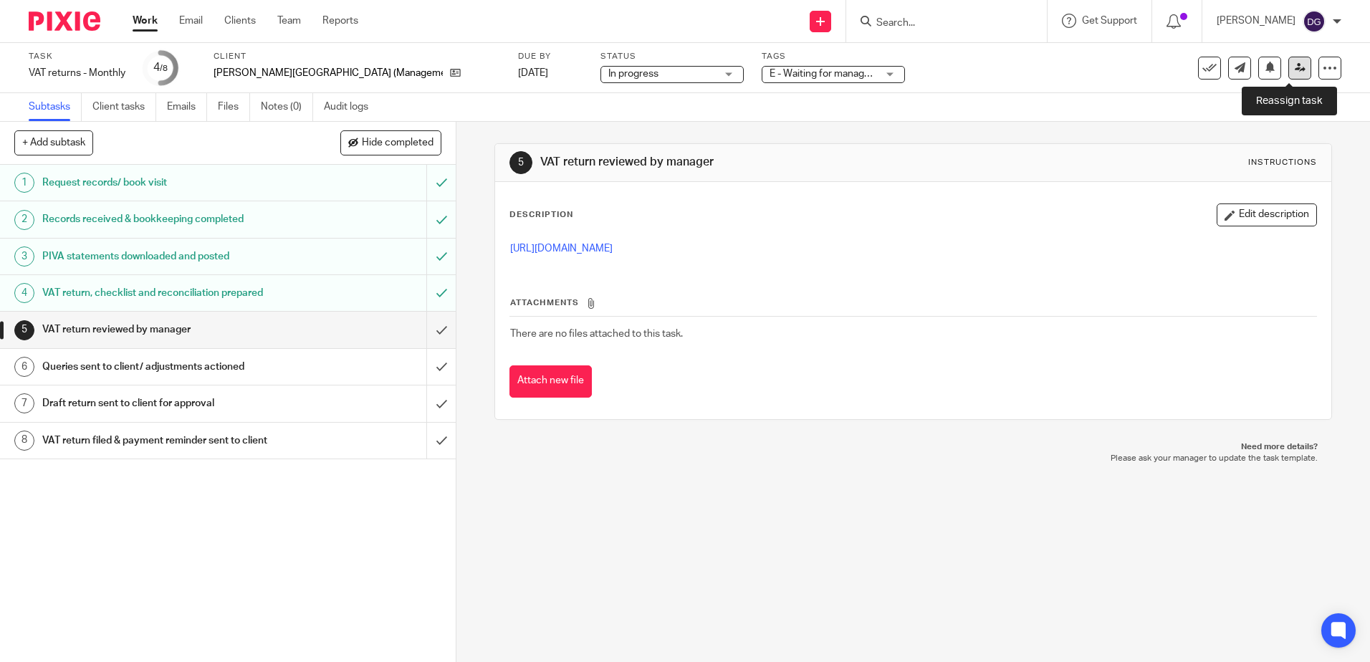
click at [1295, 67] on icon at bounding box center [1300, 67] width 11 height 11
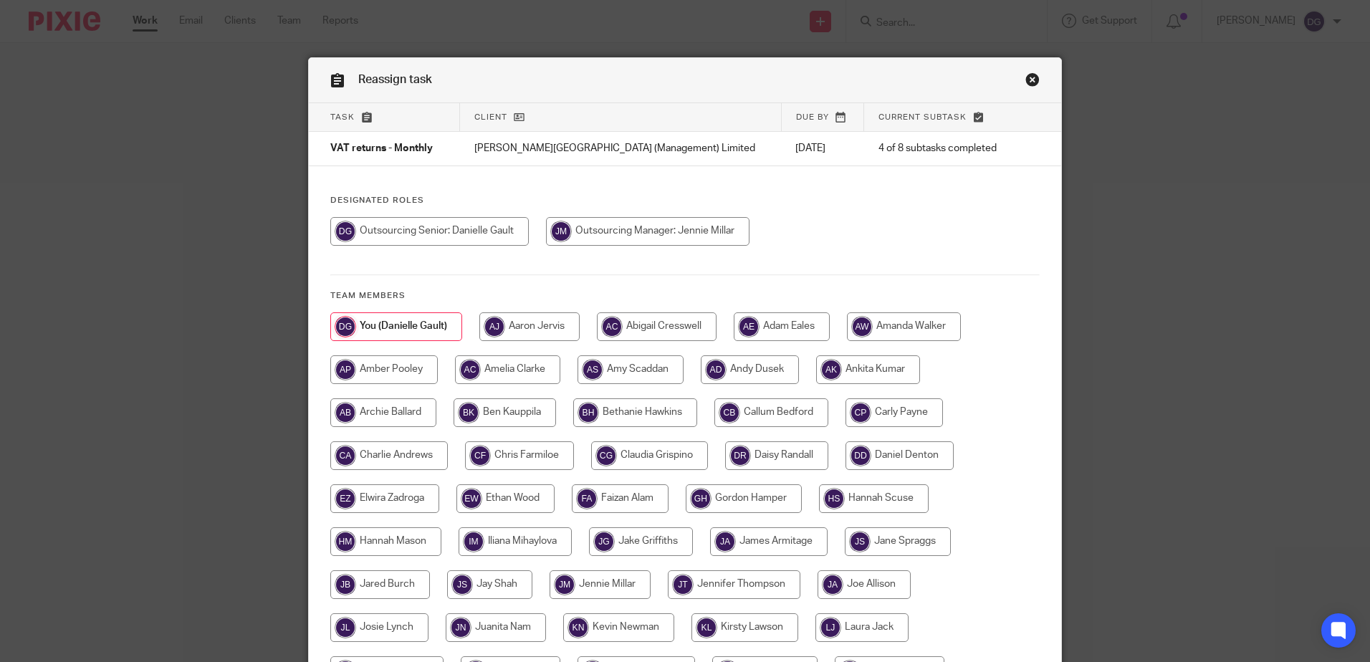
click at [682, 223] on input "radio" at bounding box center [648, 231] width 204 height 29
radio input "true"
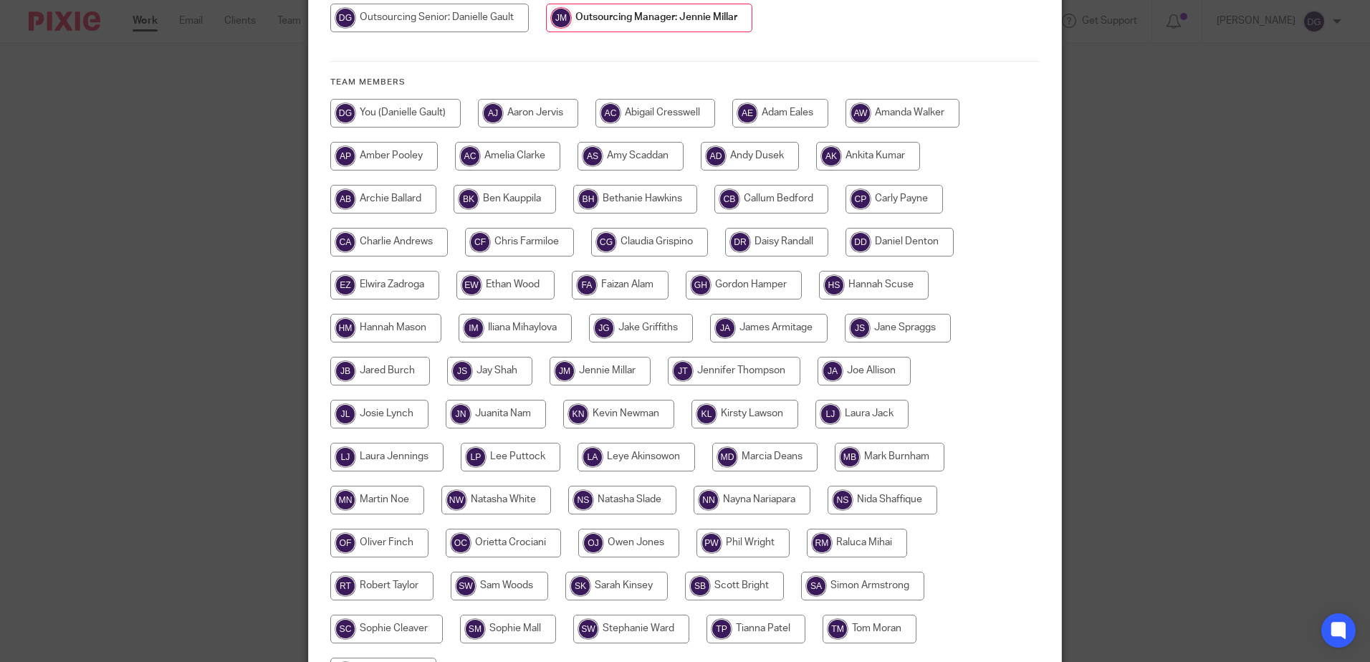
scroll to position [358, 0]
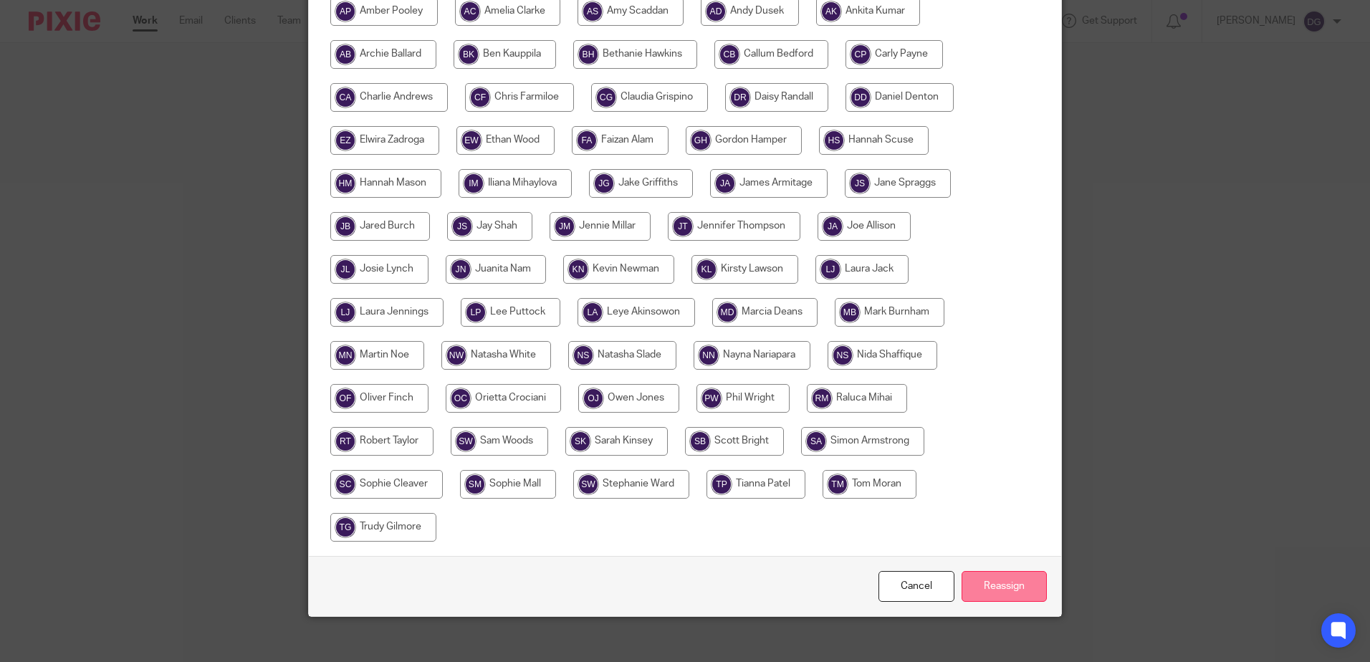
click at [992, 590] on input "Reassign" at bounding box center [1004, 586] width 85 height 31
